Goal: Information Seeking & Learning: Learn about a topic

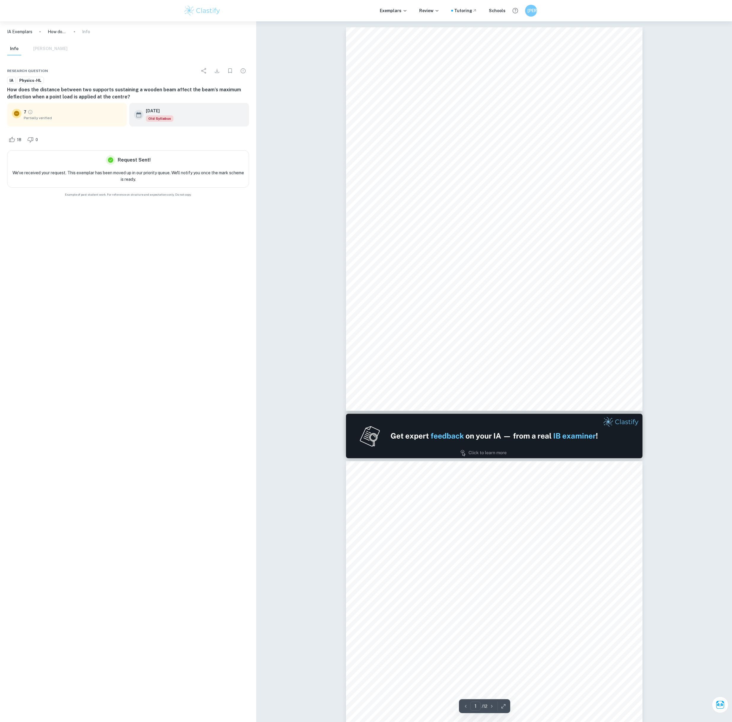
type input "2"
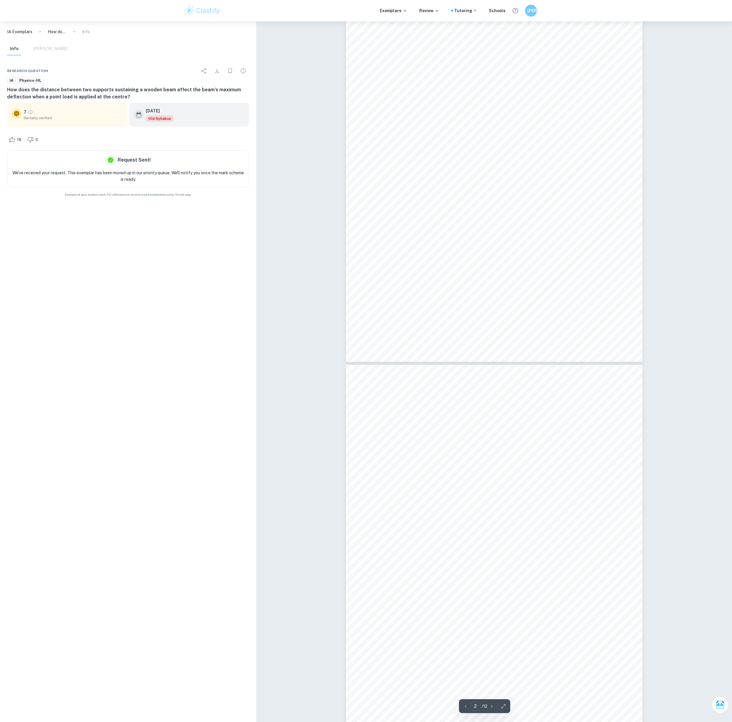
scroll to position [484, 0]
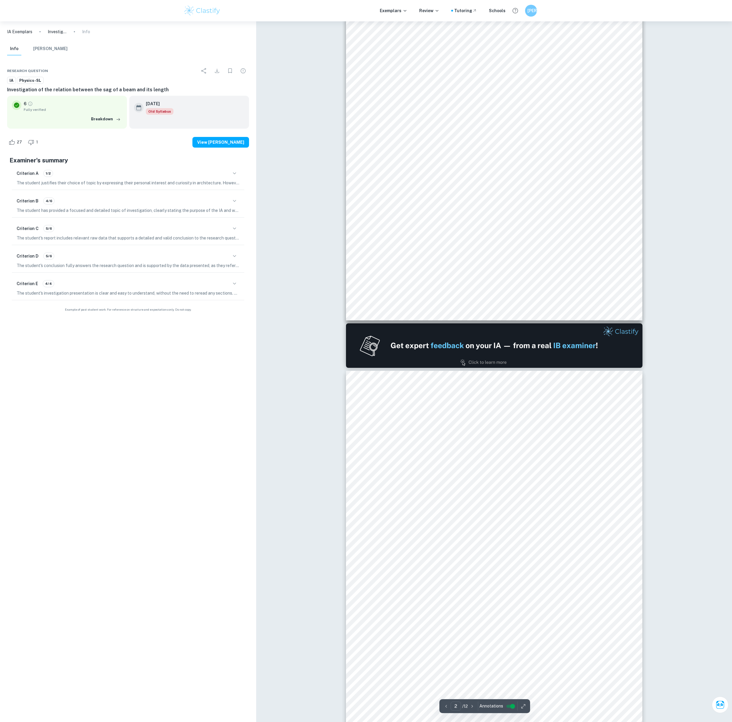
type input "1"
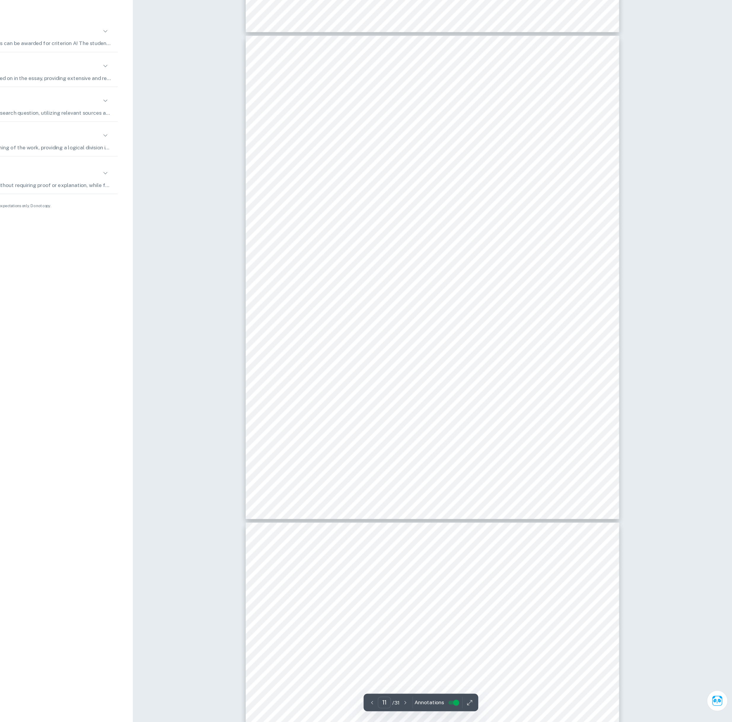
scroll to position [3763, 0]
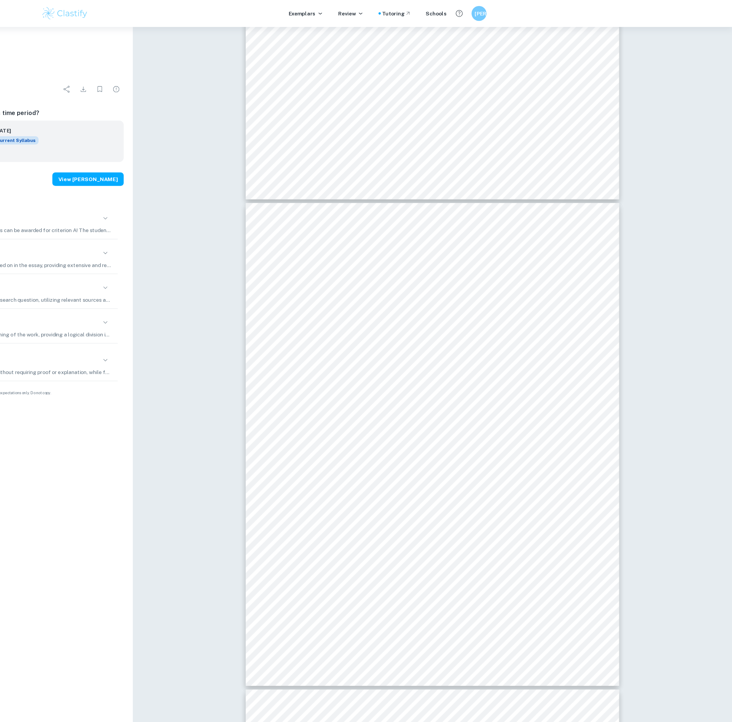
type input "4"
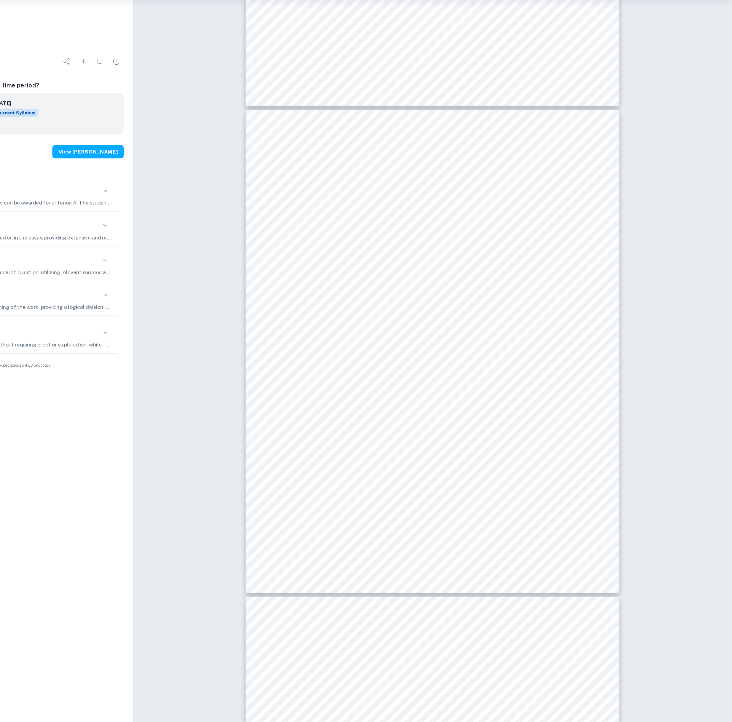
scroll to position [1125, 0]
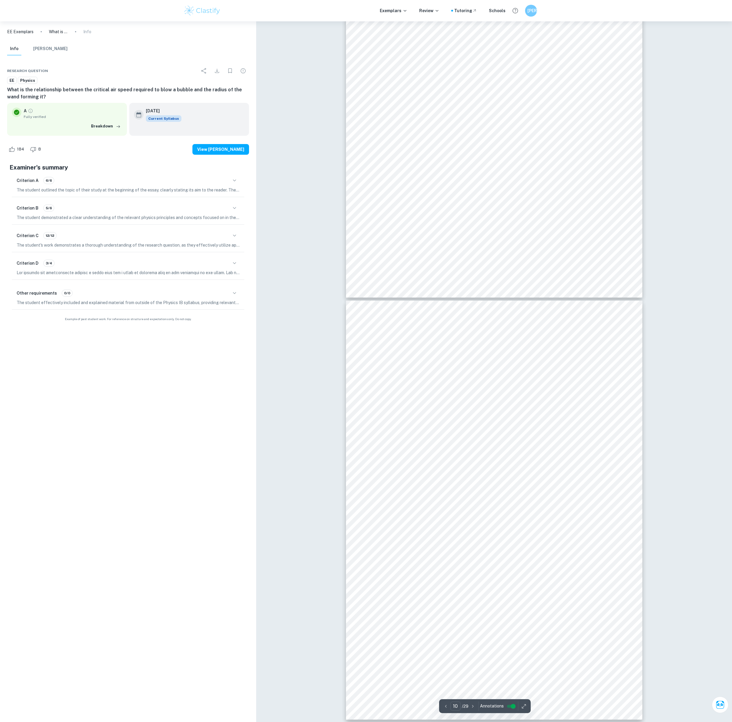
type input "11"
